Goal: Information Seeking & Learning: Check status

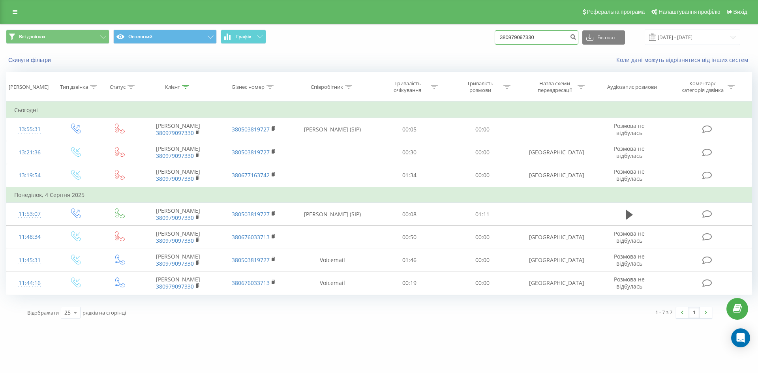
paste input "85176069"
drag, startPoint x: 552, startPoint y: 37, endPoint x: 477, endPoint y: 39, distance: 75.8
click at [457, 39] on div "Всі дзвінки Основний Графік 380979097330 Експорт .csv .xls .xlsx 23.06.2025 - 2…" at bounding box center [379, 37] width 746 height 15
click at [512, 38] on input "380985176069" at bounding box center [537, 37] width 84 height 14
type input "380985176069"
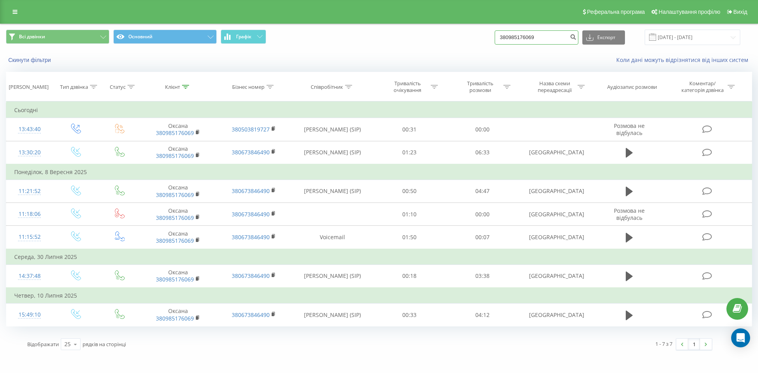
drag, startPoint x: 558, startPoint y: 38, endPoint x: 377, endPoint y: 64, distance: 182.7
click at [379, 63] on div "Всі дзвінки Основний Графік 380985176069 Експорт .csv .xls .xlsx 23.06.2025 - 2…" at bounding box center [378, 46] width 757 height 45
paste input "6957831"
type input "380969578319"
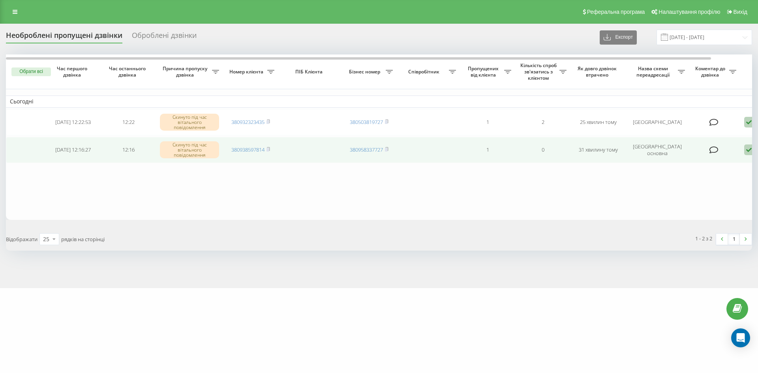
click at [750, 149] on icon at bounding box center [748, 150] width 9 height 11
click at [704, 161] on span "Не вдалося зв'язатися" at bounding box center [678, 163] width 60 height 8
